Goal: Task Accomplishment & Management: Manage account settings

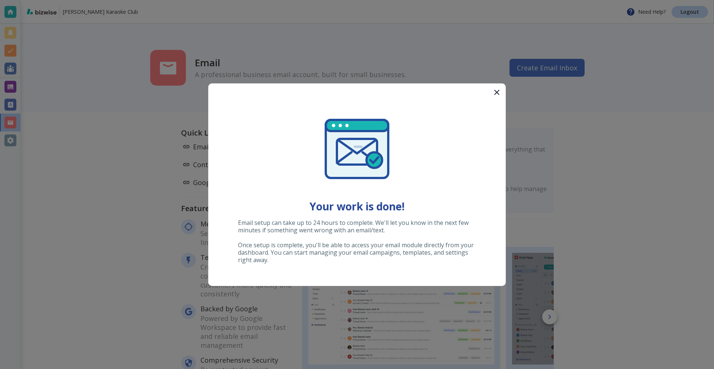
click at [493, 94] on icon "button" at bounding box center [497, 92] width 9 height 9
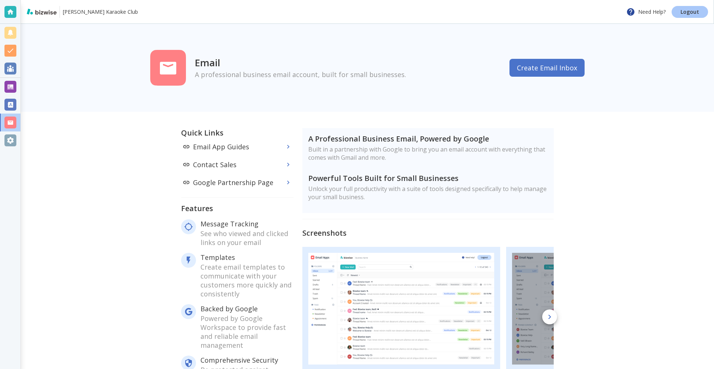
click at [684, 9] on p "Logout" at bounding box center [690, 11] width 19 height 5
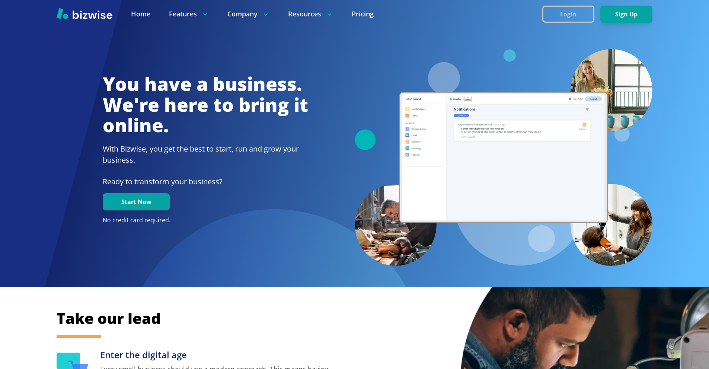
click at [567, 18] on button "Login" at bounding box center [568, 14] width 52 height 17
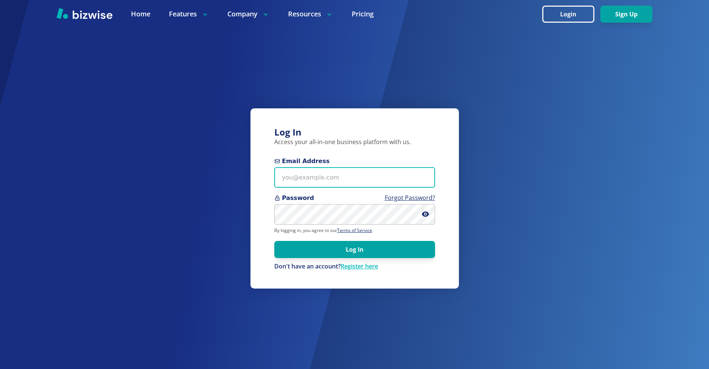
click at [315, 180] on input "Email Address" at bounding box center [354, 177] width 161 height 20
click at [362, 183] on input "Email Address" at bounding box center [354, 177] width 161 height 20
paste input "[PERSON_NAME][EMAIL_ADDRESS][DOMAIN_NAME]"
type input "[PERSON_NAME][EMAIL_ADDRESS][DOMAIN_NAME]"
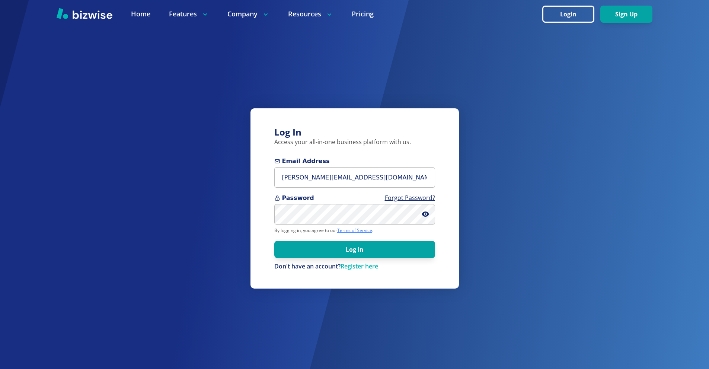
click at [342, 230] on link "Terms of Service" at bounding box center [354, 230] width 35 height 6
click at [274, 241] on button "Log In" at bounding box center [354, 249] width 161 height 17
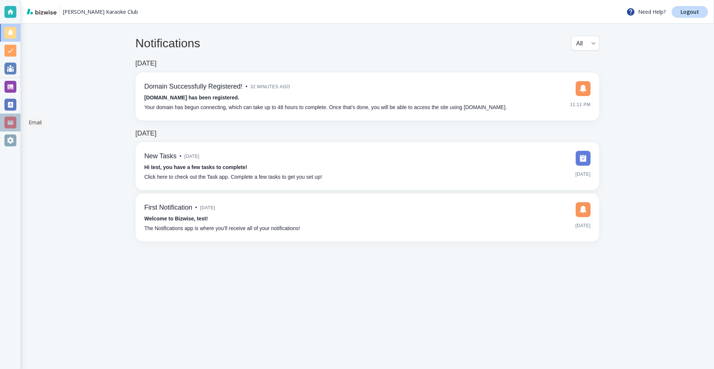
click at [4, 122] on div at bounding box center [10, 122] width 12 height 12
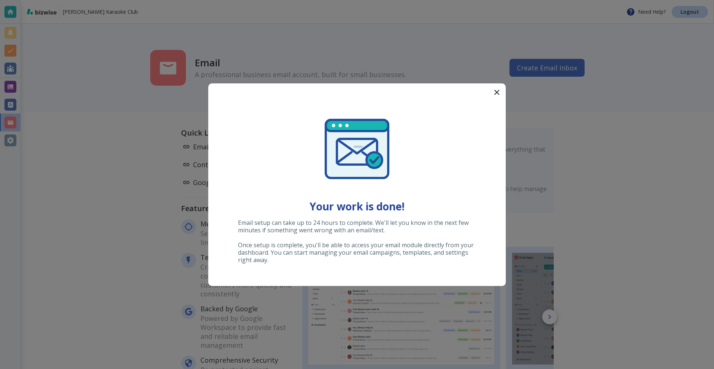
click at [501, 95] on icon "button" at bounding box center [497, 92] width 9 height 9
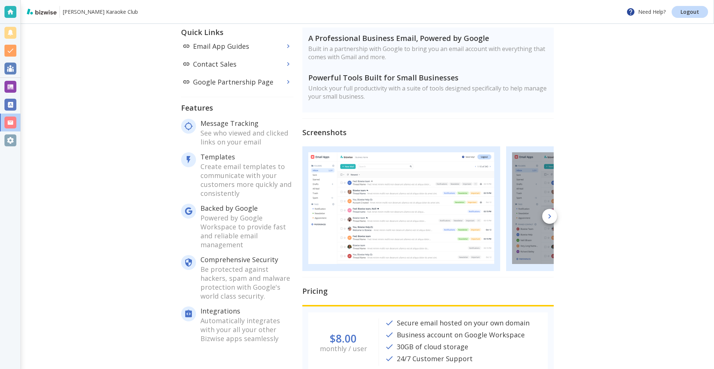
scroll to position [125, 0]
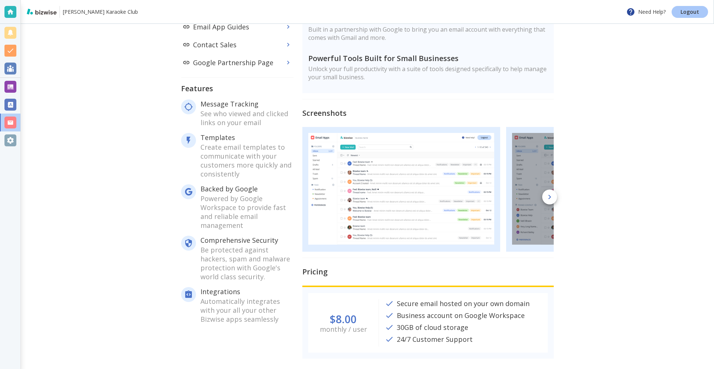
click at [697, 12] on p "Logout" at bounding box center [690, 11] width 19 height 5
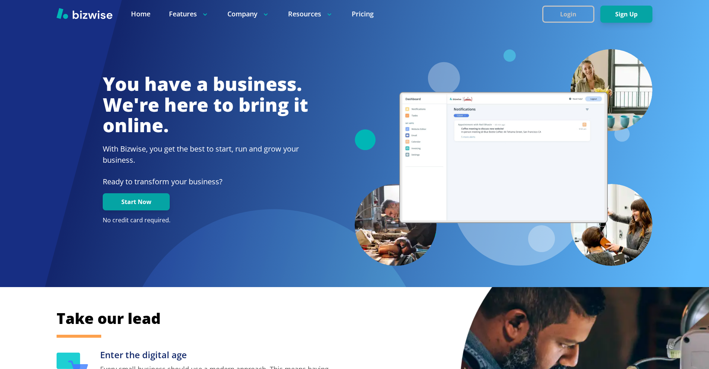
click at [582, 11] on button "Login" at bounding box center [568, 14] width 52 height 17
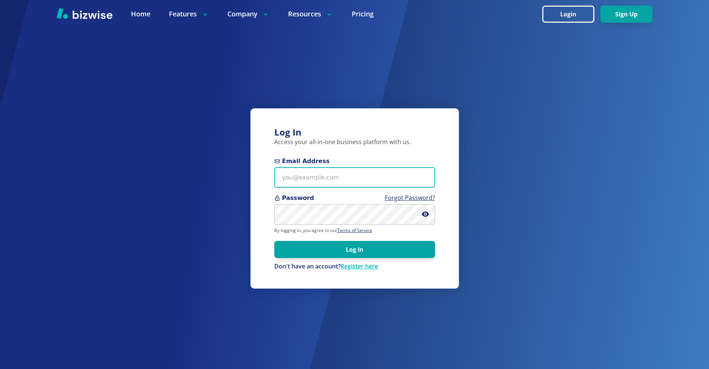
click at [387, 173] on input "Email Address" at bounding box center [354, 177] width 161 height 20
paste input "[PERSON_NAME][EMAIL_ADDRESS][DOMAIN_NAME]"
type input "[PERSON_NAME][EMAIL_ADDRESS][DOMAIN_NAME]"
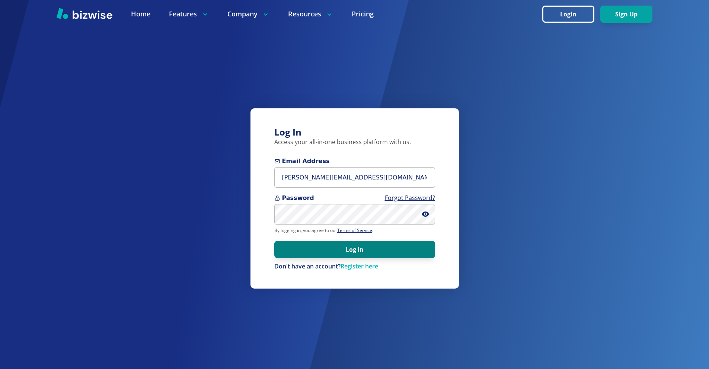
click at [405, 244] on button "Log In" at bounding box center [354, 249] width 161 height 17
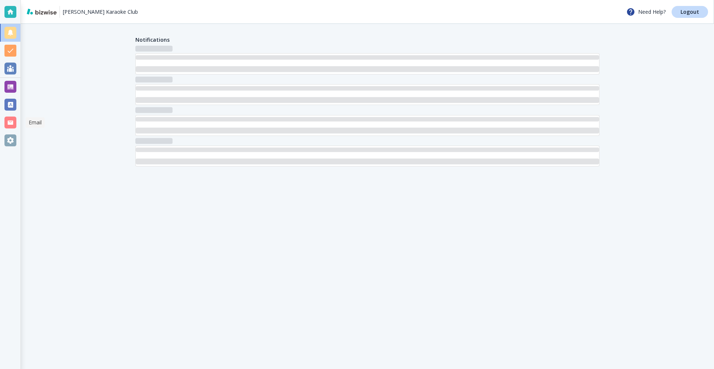
click at [9, 129] on div at bounding box center [10, 122] width 20 height 18
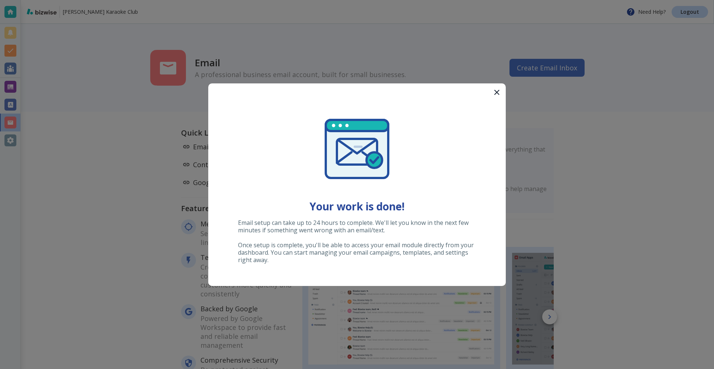
click at [491, 91] on button "button" at bounding box center [497, 92] width 18 height 18
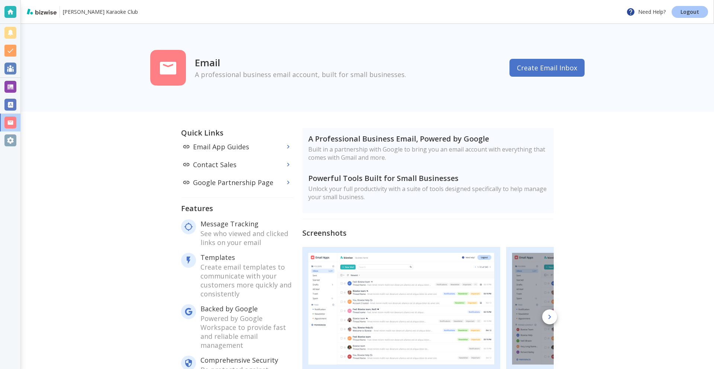
click at [681, 14] on link "Logout" at bounding box center [690, 12] width 36 height 12
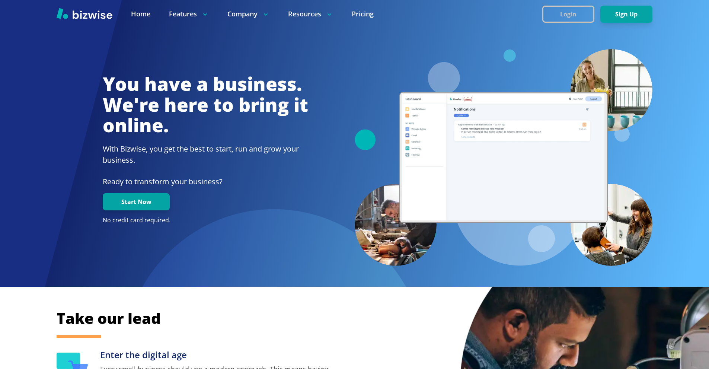
click at [565, 10] on button "Login" at bounding box center [568, 14] width 52 height 17
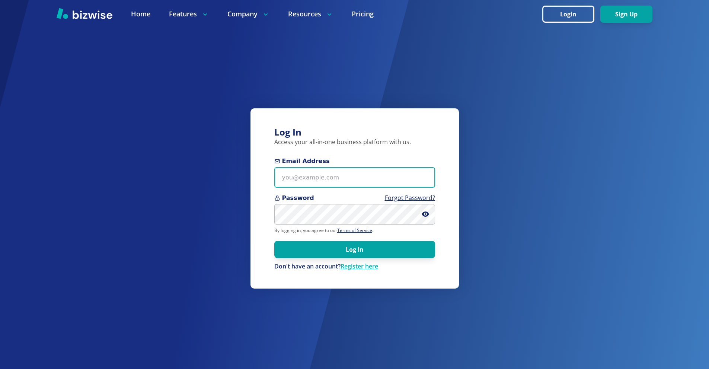
click at [319, 176] on input "Email Address" at bounding box center [354, 177] width 161 height 20
paste input "VH_e.<8T}PJH"
paste input "[PERSON_NAME][EMAIL_ADDRESS][DOMAIN_NAME]"
type input "[PERSON_NAME][EMAIL_ADDRESS][DOMAIN_NAME]"
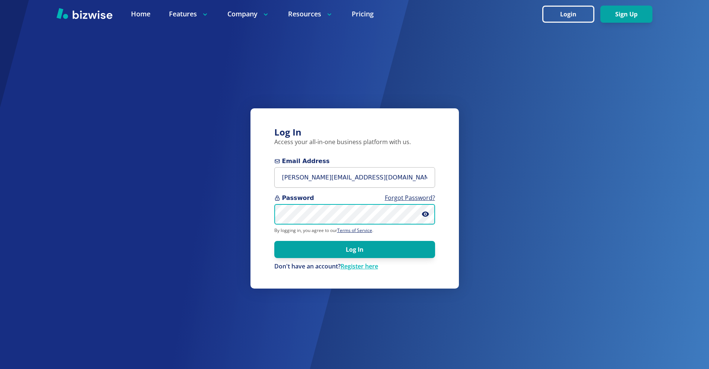
click at [274, 241] on button "Log In" at bounding box center [354, 249] width 161 height 17
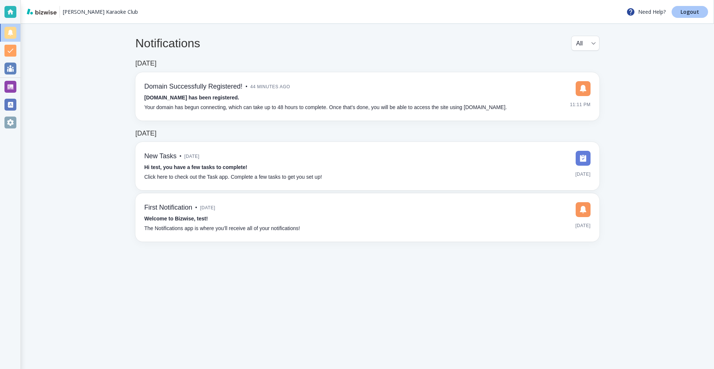
click at [685, 7] on link "Logout" at bounding box center [690, 12] width 36 height 12
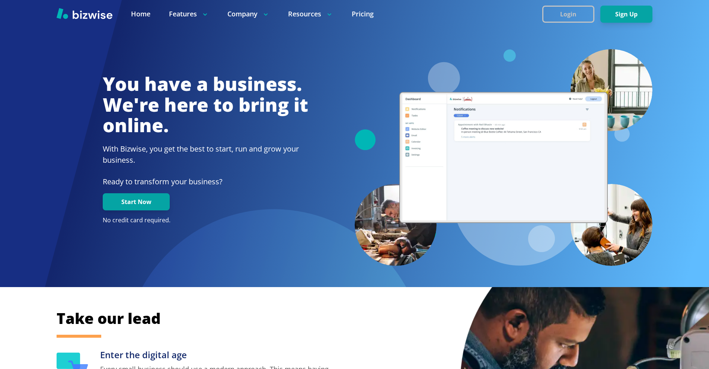
click at [574, 12] on button "Login" at bounding box center [568, 14] width 52 height 17
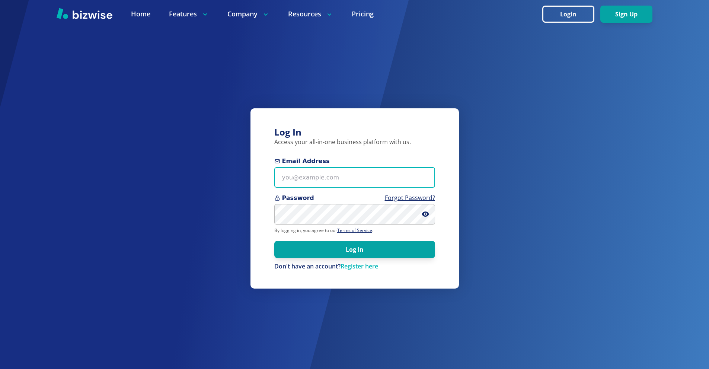
click at [327, 172] on input "Email Address" at bounding box center [354, 177] width 161 height 20
paste input "kier+email@bizwise.com"
type input "kier+email@bizwise.com"
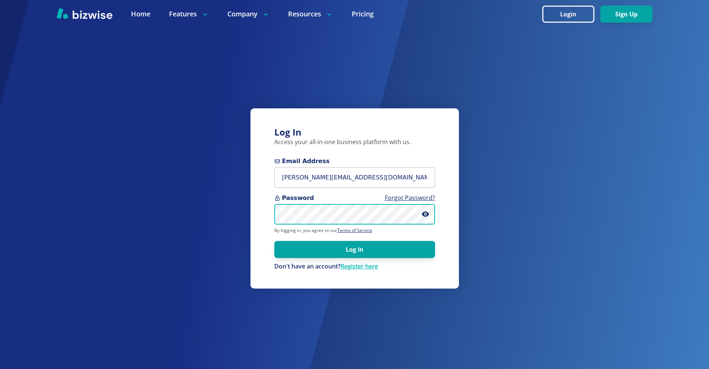
click at [274, 241] on button "Log In" at bounding box center [354, 249] width 161 height 17
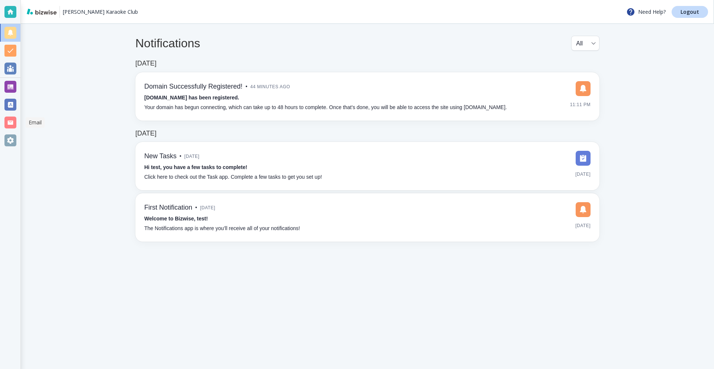
click at [10, 121] on div at bounding box center [10, 122] width 12 height 12
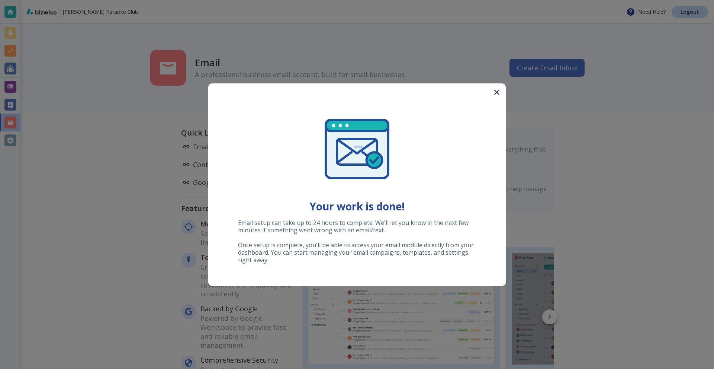
click at [688, 8] on div at bounding box center [357, 184] width 714 height 369
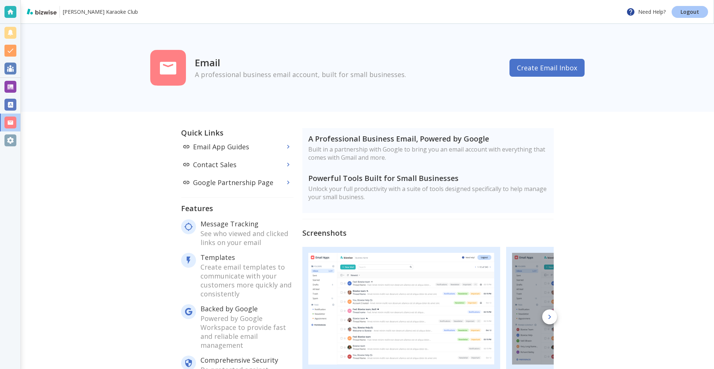
click at [687, 14] on p "Logout" at bounding box center [690, 11] width 19 height 5
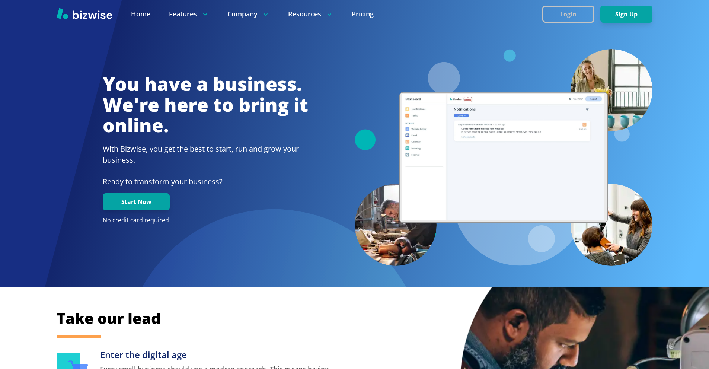
click at [565, 7] on button "Login" at bounding box center [568, 14] width 52 height 17
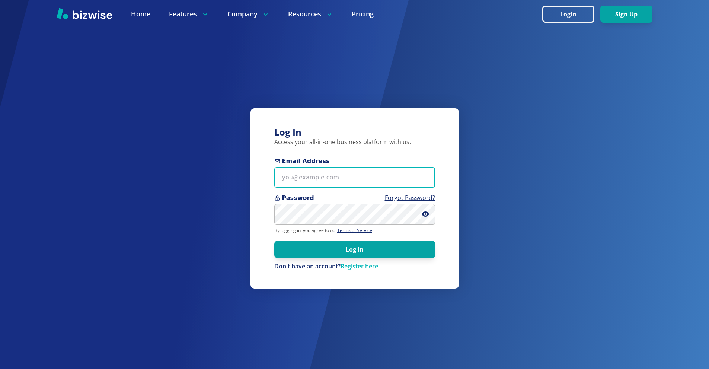
click at [332, 179] on input "Email Address" at bounding box center [354, 177] width 161 height 20
type input "kier+email@bizwise.com"
click at [274, 241] on button "Log In" at bounding box center [354, 249] width 161 height 17
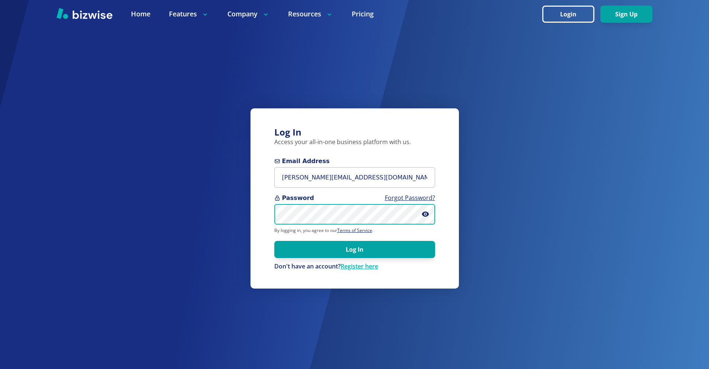
click at [274, 241] on button "Log In" at bounding box center [354, 249] width 161 height 17
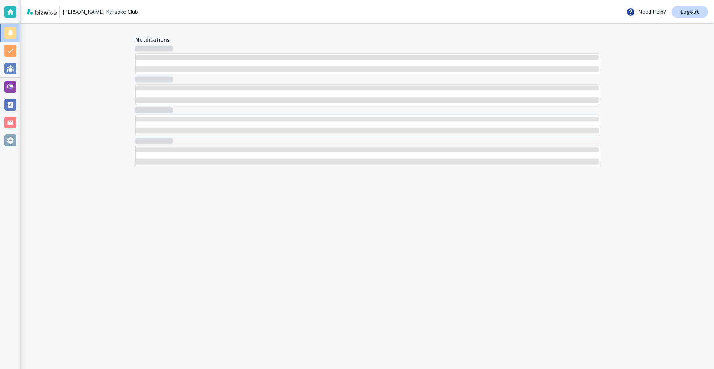
click at [12, 84] on div at bounding box center [10, 87] width 12 height 12
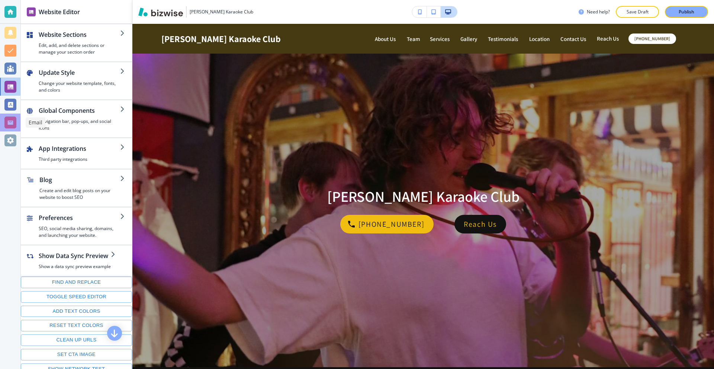
click at [8, 118] on div at bounding box center [10, 122] width 12 height 12
